Goal: Task Accomplishment & Management: Manage account settings

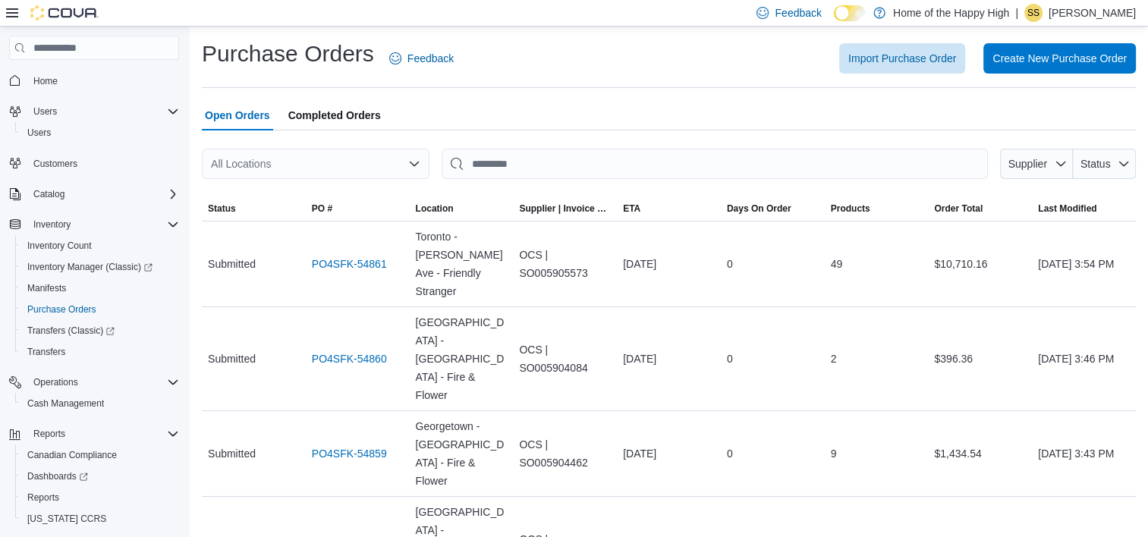
click at [1110, 12] on p "[PERSON_NAME]" at bounding box center [1092, 13] width 87 height 18
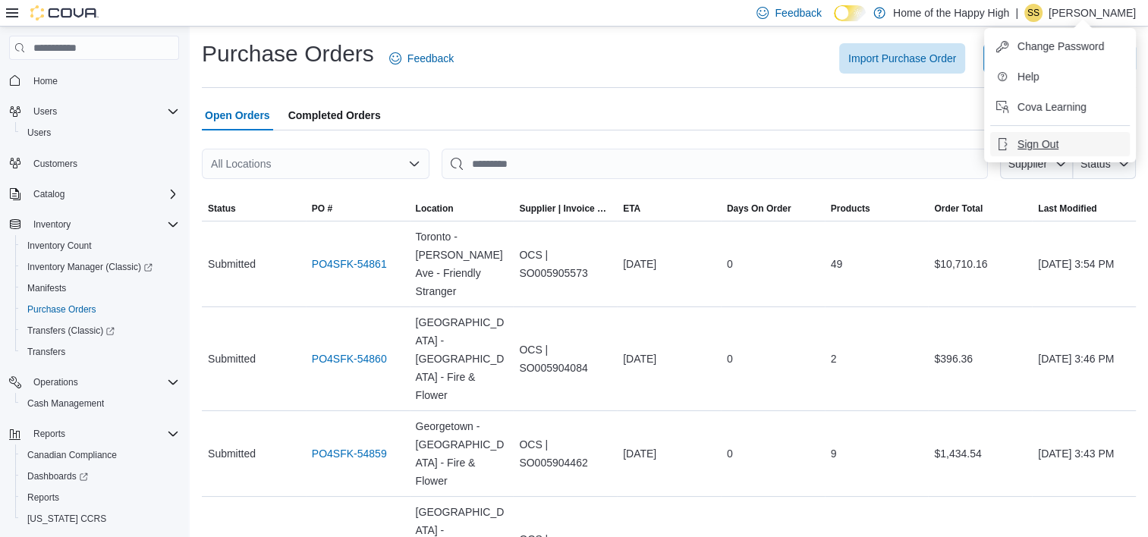
click at [1032, 151] on span "Sign Out" at bounding box center [1037, 144] width 41 height 15
